Goal: Consume media (video, audio)

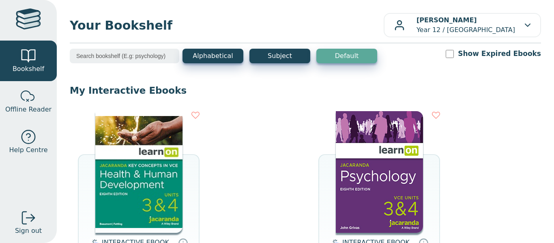
click at [348, 139] on img at bounding box center [379, 172] width 87 height 122
click at [134, 179] on img at bounding box center [138, 172] width 87 height 122
